Goal: Information Seeking & Learning: Learn about a topic

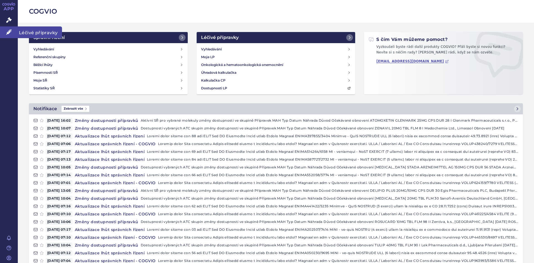
click at [28, 32] on span "Léčivé přípravky" at bounding box center [40, 32] width 44 height 12
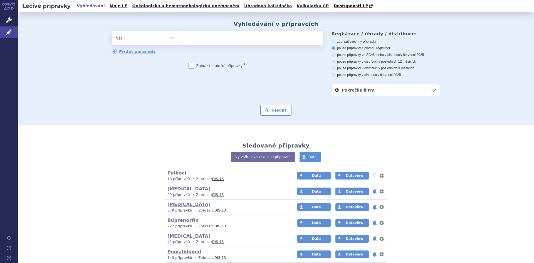
click at [172, 38] on select "Vše Přípravek/SUKL kód MAH VPOIS ATC/Aktivní látka Léková forma Síla" at bounding box center [145, 37] width 67 height 13
select select "filter-atc-group"
click at [112, 31] on select "Vše Přípravek/SUKL kód MAH VPOIS ATC/Aktivní látka Léková forma Síla" at bounding box center [145, 37] width 67 height 13
click at [191, 41] on ul at bounding box center [251, 37] width 144 height 12
click at [179, 41] on select at bounding box center [179, 38] width 0 height 14
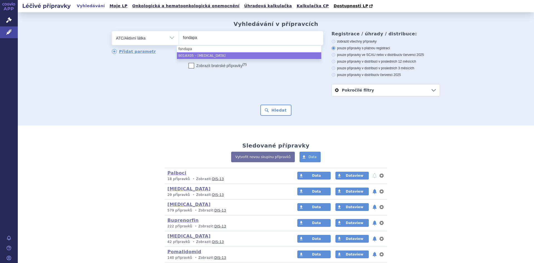
type input "fondapa"
select select "B01AX05"
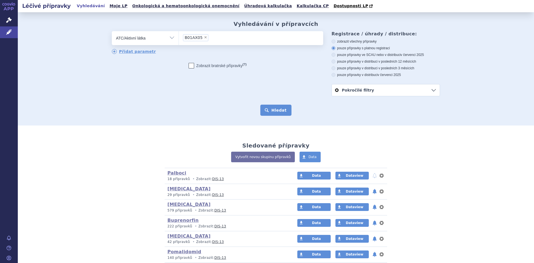
click at [281, 112] on button "Hledat" at bounding box center [275, 110] width 31 height 11
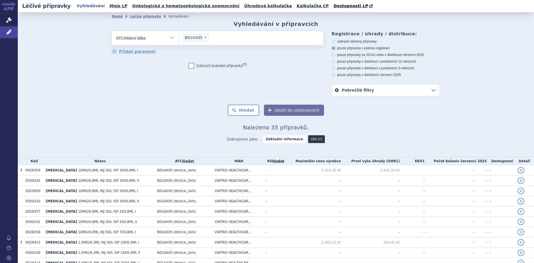
click at [309, 139] on link "DIS-13" at bounding box center [316, 139] width 17 height 8
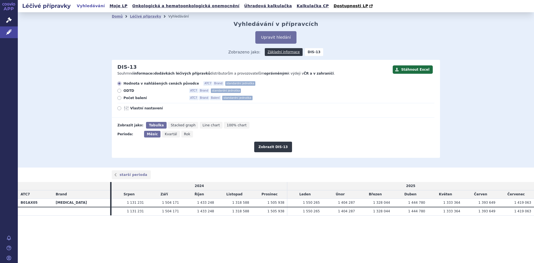
click at [119, 97] on icon at bounding box center [119, 98] width 4 height 4
click at [119, 97] on input "Počet balení ATC7 Brand Balení standardní jednotka" at bounding box center [120, 99] width 4 height 4
radio input "true"
click at [277, 149] on button "Zobrazit DIS-13" at bounding box center [273, 147] width 38 height 11
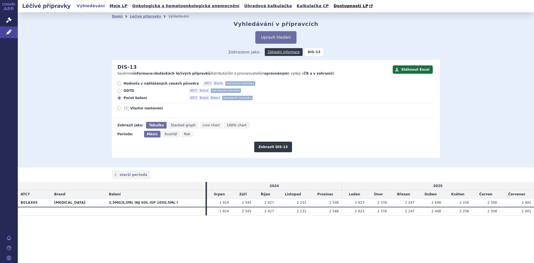
click at [144, 109] on span "Vlastní nastavení" at bounding box center [160, 108] width 61 height 4
click at [122, 109] on input "Vlastní nastavení" at bounding box center [120, 109] width 4 height 4
radio input "true"
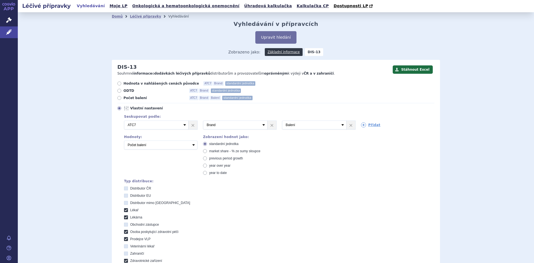
click at [124, 209] on icon at bounding box center [126, 210] width 4 height 4
click at [125, 209] on input "Lékař" at bounding box center [127, 211] width 4 height 4
checkbox input "false"
click at [125, 215] on label "Lékárna" at bounding box center [279, 217] width 311 height 4
click at [125, 216] on input "Lékárna" at bounding box center [127, 218] width 4 height 4
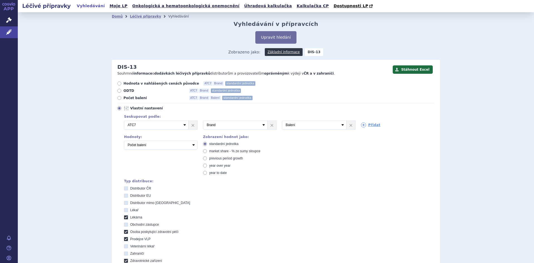
checkbox input "false"
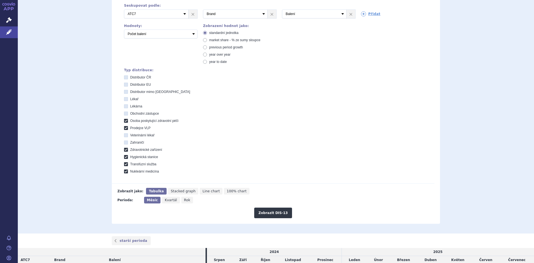
scroll to position [111, 0]
click at [124, 122] on icon at bounding box center [126, 121] width 4 height 4
click at [125, 122] on péči "Osoba poskytující zdravotní péči" at bounding box center [127, 121] width 4 height 4
checkbox péči "false"
click at [124, 129] on icon at bounding box center [126, 128] width 4 height 4
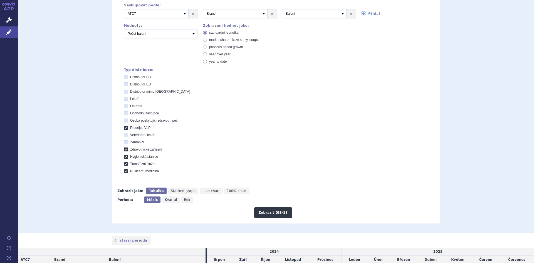
click at [125, 129] on VLP "Prodejce VLP" at bounding box center [127, 129] width 4 height 4
checkbox VLP "false"
click at [124, 147] on div "Distributor ČR Distributor EU Distributor mimo EU Lékař Lékárna Obchodní zástup…" at bounding box center [279, 124] width 311 height 99
click at [125, 157] on icon at bounding box center [126, 157] width 4 height 4
click at [125, 157] on stanice "Hygienická stanice" at bounding box center [127, 158] width 4 height 4
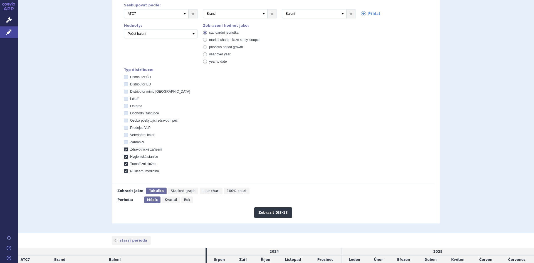
checkbox stanice "false"
click at [124, 149] on icon at bounding box center [126, 149] width 4 height 4
click at [125, 149] on zařízení "Zdravotnické zařízení" at bounding box center [127, 150] width 4 height 4
checkbox zařízení "false"
drag, startPoint x: 123, startPoint y: 165, endPoint x: 124, endPoint y: 168, distance: 3.8
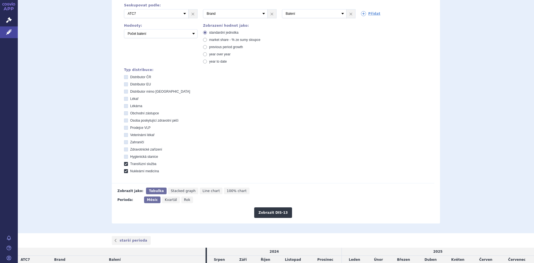
click at [124, 164] on icon at bounding box center [126, 164] width 4 height 4
click at [125, 164] on služba "Transfúzní služba" at bounding box center [127, 165] width 4 height 4
checkbox služba "false"
click at [124, 171] on icon at bounding box center [126, 171] width 4 height 4
click at [125, 171] on medicína "Nukleární medicína" at bounding box center [127, 172] width 4 height 4
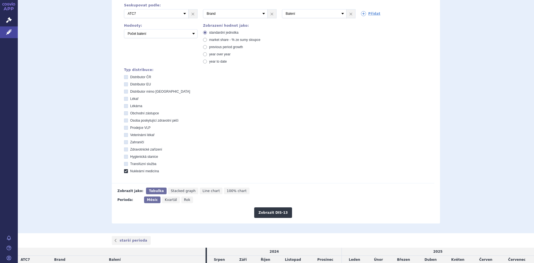
checkbox medicína "false"
click at [124, 83] on icon at bounding box center [126, 84] width 4 height 4
click at [125, 83] on EU "Distributor EU" at bounding box center [127, 85] width 4 height 4
checkbox EU "true"
click at [124, 90] on icon at bounding box center [126, 92] width 4 height 4
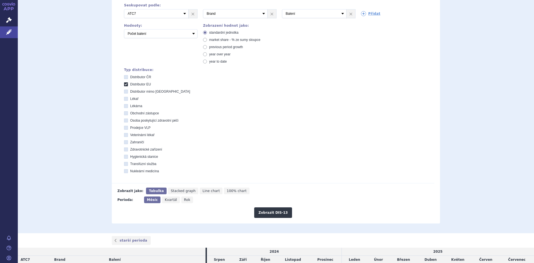
click at [125, 90] on EU "Distributor mimo EU" at bounding box center [127, 92] width 4 height 4
checkbox EU "true"
click at [264, 212] on button "Zobrazit DIS-13" at bounding box center [273, 212] width 38 height 11
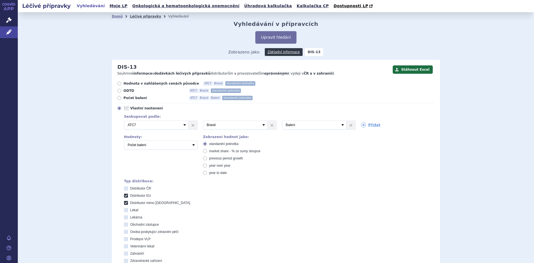
click at [130, 16] on link "Léčivé přípravky" at bounding box center [145, 16] width 31 height 4
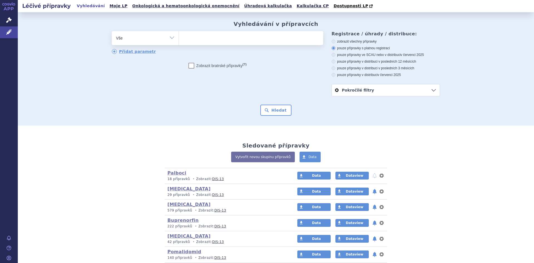
click at [214, 196] on link "DIS-13" at bounding box center [218, 195] width 12 height 4
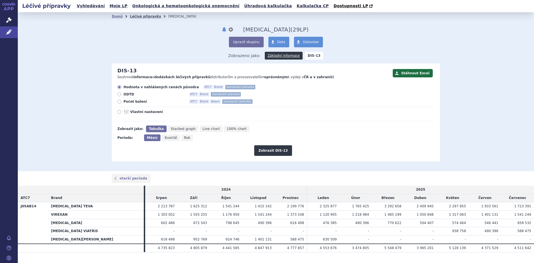
click at [137, 18] on link "Léčivé přípravky" at bounding box center [145, 16] width 31 height 4
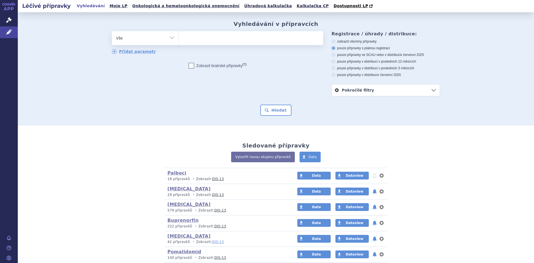
click at [212, 242] on link "DIS-13" at bounding box center [218, 242] width 12 height 4
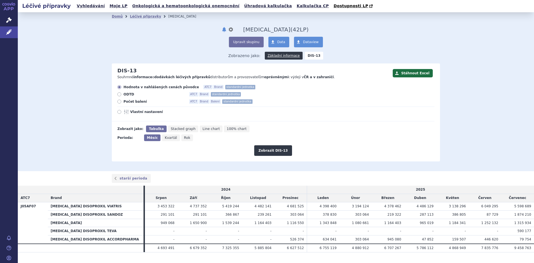
click at [117, 103] on icon at bounding box center [119, 102] width 4 height 4
click at [118, 103] on input "Počet balení ATC7 Brand Balení standardní jednotka" at bounding box center [120, 102] width 4 height 4
radio input "true"
click at [274, 152] on button "Zobrazit DIS-13" at bounding box center [273, 150] width 38 height 11
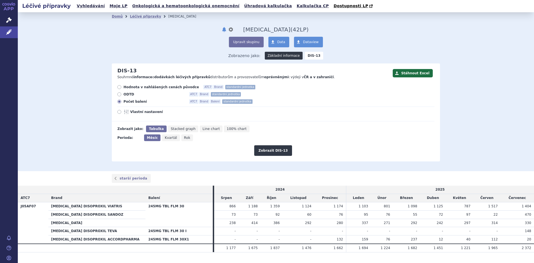
click at [283, 58] on link "Základní informace" at bounding box center [284, 56] width 38 height 8
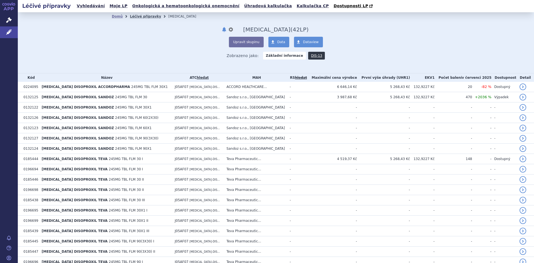
click at [136, 18] on link "Léčivé přípravky" at bounding box center [145, 16] width 31 height 4
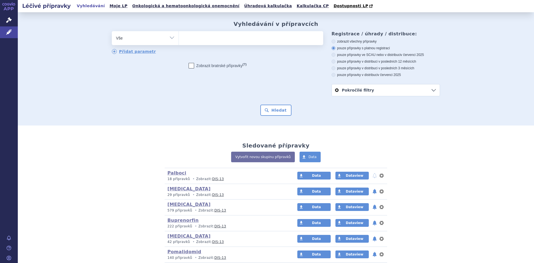
click at [170, 37] on select "Vše Přípravek/SUKL kód MAH VPOIS ATC/Aktivní látka Léková forma Síla" at bounding box center [145, 37] width 67 height 13
select select "filter-atc-group"
click at [112, 31] on select "Vše Přípravek/SUKL kód MAH VPOIS ATC/Aktivní látka Léková forma Síla" at bounding box center [145, 37] width 67 height 13
click at [190, 42] on ul at bounding box center [251, 37] width 144 height 12
click at [179, 42] on select at bounding box center [179, 38] width 0 height 14
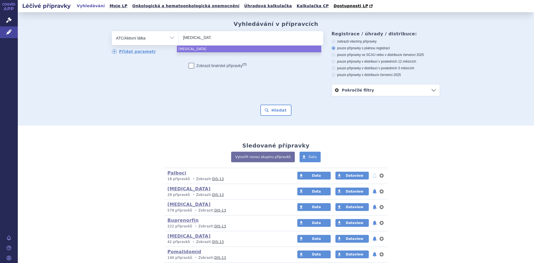
click at [189, 38] on input "[MEDICAL_DATA]" at bounding box center [197, 37] width 29 height 7
type input "[MEDICAL_DATA]"
select select "[MEDICAL_DATA]"
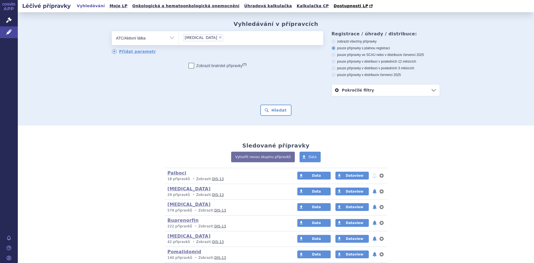
click at [219, 37] on span "×" at bounding box center [220, 37] width 3 height 3
click at [179, 37] on select "[MEDICAL_DATA]" at bounding box center [179, 38] width 0 height 14
select select
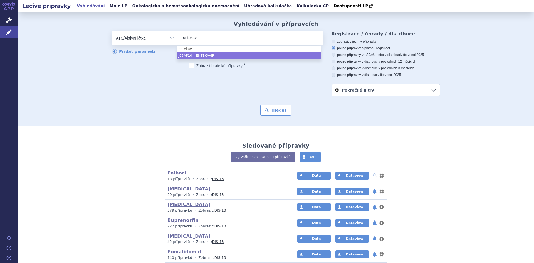
type input "entekav"
select select "J05AF10"
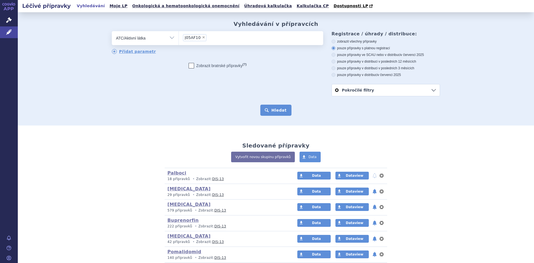
click at [275, 111] on button "Hledat" at bounding box center [275, 110] width 31 height 11
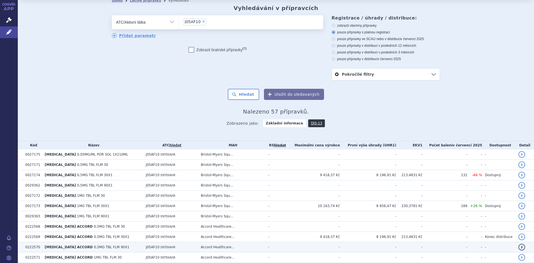
scroll to position [11, 0]
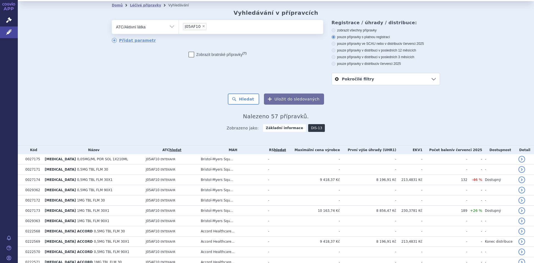
click at [309, 130] on link "DIS-13" at bounding box center [316, 128] width 17 height 8
